Goal: Task Accomplishment & Management: Use online tool/utility

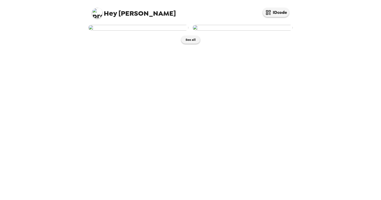
click at [168, 31] on img at bounding box center [138, 28] width 100 height 6
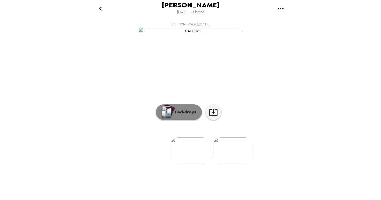
click at [184, 116] on p "Backdrops" at bounding box center [184, 112] width 24 height 6
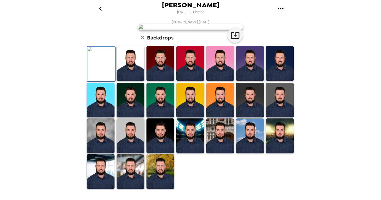
scroll to position [80, 0]
click at [256, 118] on img at bounding box center [250, 100] width 28 height 35
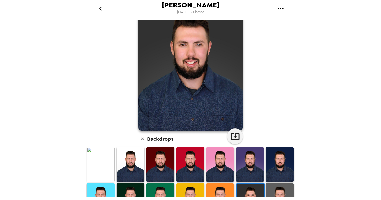
scroll to position [21, 0]
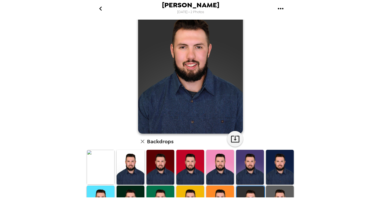
click at [273, 163] on img at bounding box center [280, 167] width 28 height 35
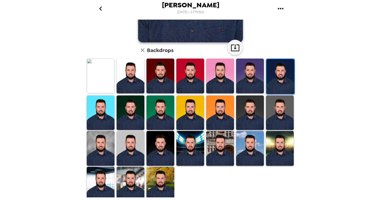
scroll to position [111, 0]
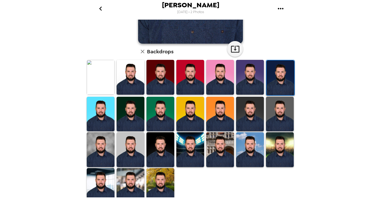
click at [278, 160] on img at bounding box center [280, 150] width 28 height 35
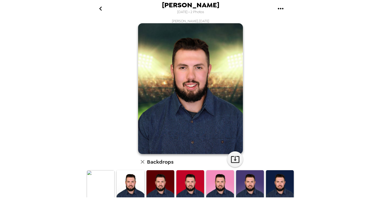
scroll to position [0, 0]
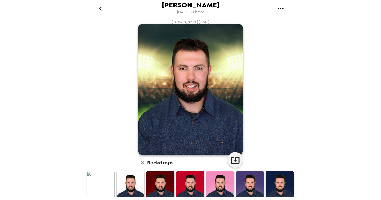
click at [133, 183] on img at bounding box center [131, 188] width 28 height 35
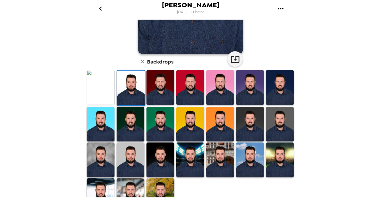
click at [167, 159] on img at bounding box center [160, 160] width 28 height 35
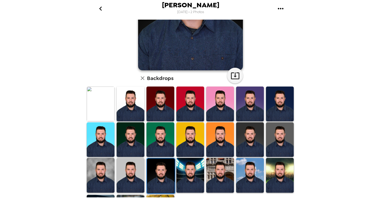
scroll to position [88, 0]
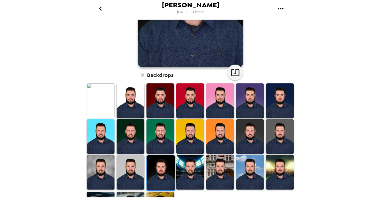
click at [97, 167] on img at bounding box center [101, 172] width 28 height 35
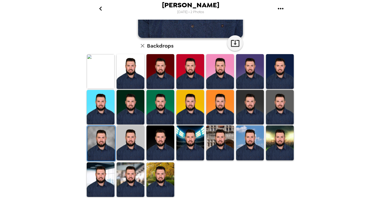
scroll to position [117, 0]
click at [216, 144] on img at bounding box center [220, 143] width 28 height 35
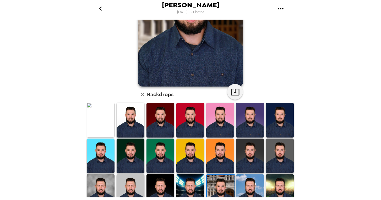
scroll to position [73, 0]
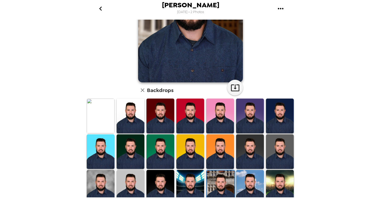
click at [246, 156] on img at bounding box center [250, 152] width 28 height 35
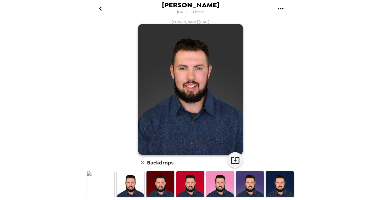
scroll to position [0, 0]
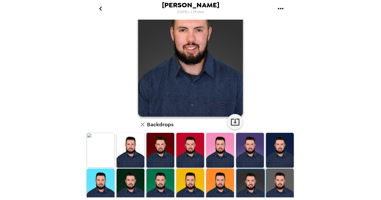
click at [271, 178] on img at bounding box center [280, 186] width 28 height 35
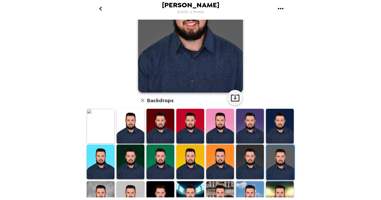
scroll to position [66, 0]
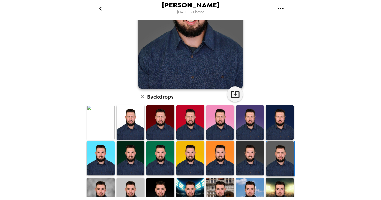
click at [163, 120] on img at bounding box center [160, 122] width 28 height 35
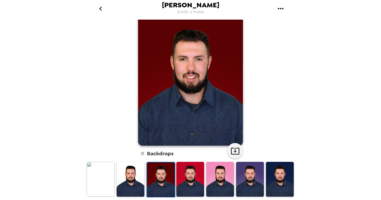
scroll to position [0, 0]
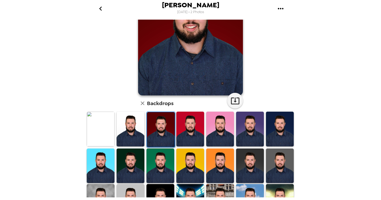
scroll to position [61, 0]
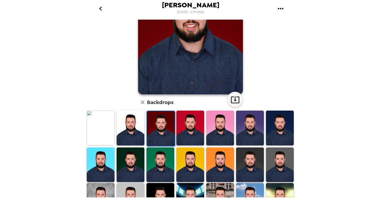
click at [248, 158] on img at bounding box center [250, 165] width 28 height 35
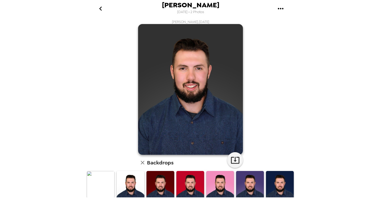
scroll to position [0, 0]
click at [229, 160] on button "button" at bounding box center [235, 160] width 16 height 16
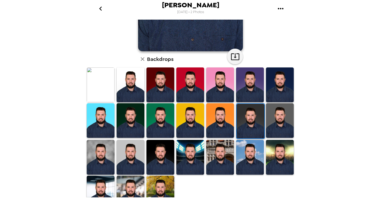
scroll to position [107, 0]
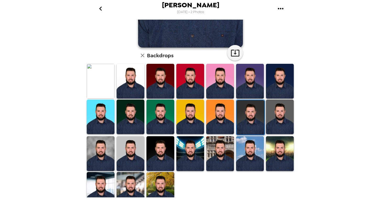
click at [128, 154] on img at bounding box center [131, 153] width 28 height 35
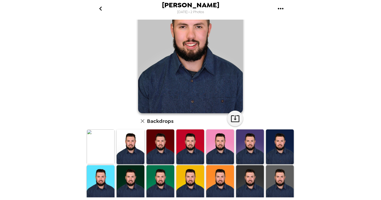
scroll to position [43, 0]
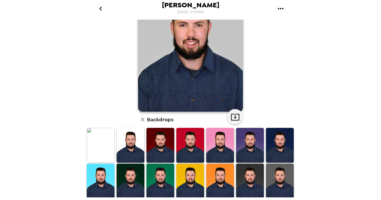
click at [279, 172] on img at bounding box center [280, 181] width 28 height 35
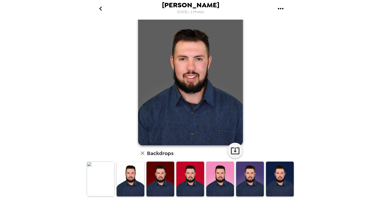
scroll to position [7, 0]
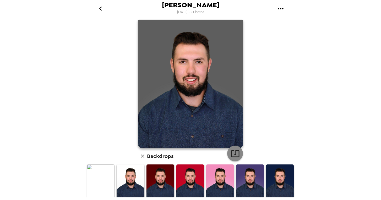
click at [234, 153] on icon "button" at bounding box center [234, 153] width 9 height 9
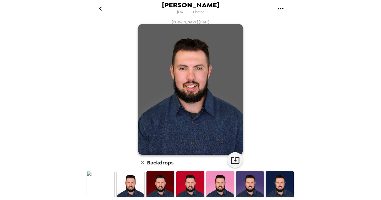
scroll to position [0, 0]
click at [102, 7] on icon "go back" at bounding box center [100, 8] width 8 height 8
